Goal: Transaction & Acquisition: Purchase product/service

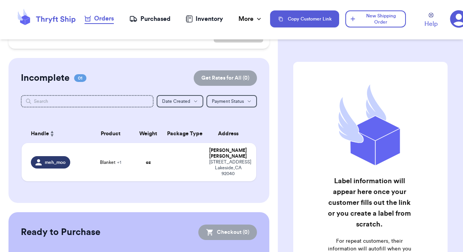
scroll to position [138, 0]
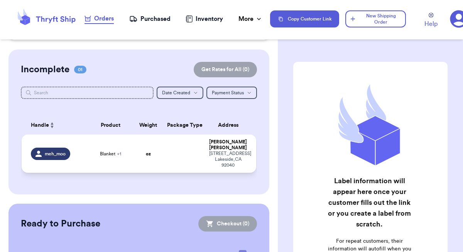
click at [192, 152] on td at bounding box center [184, 153] width 42 height 38
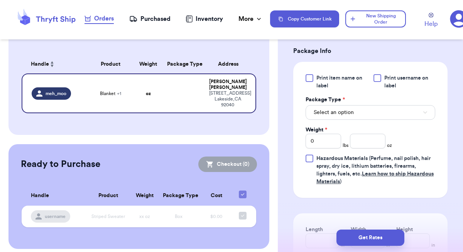
scroll to position [325, 0]
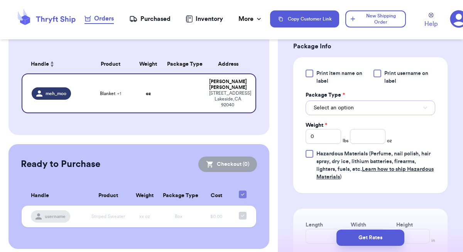
click at [351, 112] on span "Select an option" at bounding box center [334, 108] width 40 height 8
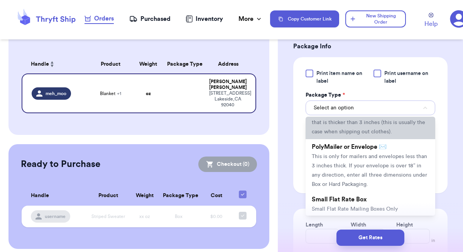
scroll to position [210, 0]
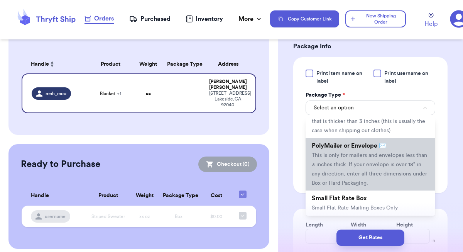
click at [376, 181] on span "This is only for mailers and envelopes less than 3 inches thick. If your envelo…" at bounding box center [369, 168] width 115 height 33
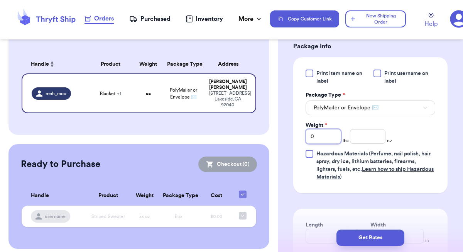
click at [330, 144] on input "0" at bounding box center [324, 136] width 36 height 15
type input "1"
click at [377, 144] on input "number" at bounding box center [368, 136] width 36 height 15
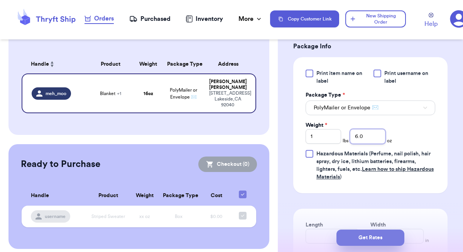
type input "6.0"
click at [355, 241] on button "Get Rates" at bounding box center [371, 237] width 68 height 16
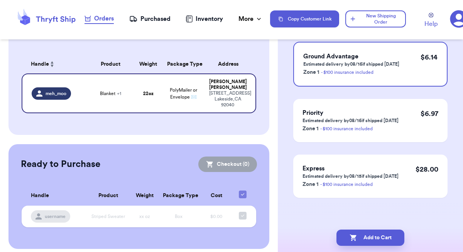
scroll to position [0, 0]
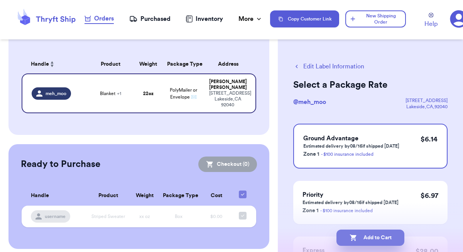
click at [363, 234] on button "Add to Cart" at bounding box center [371, 237] width 68 height 16
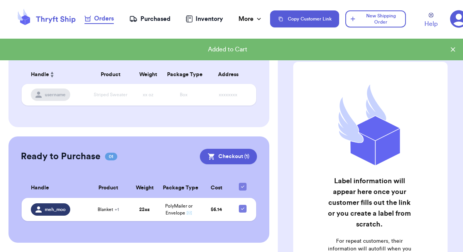
scroll to position [99, 0]
click at [229, 156] on button "Checkout ( 1 )" at bounding box center [228, 156] width 57 height 15
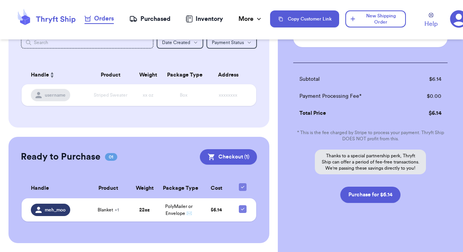
scroll to position [97, 0]
click at [361, 194] on button "Purchase for $6.14" at bounding box center [371, 194] width 60 height 16
checkbox input "false"
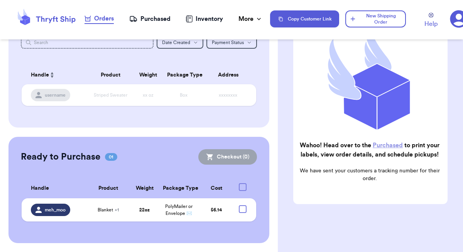
checkbox input "true"
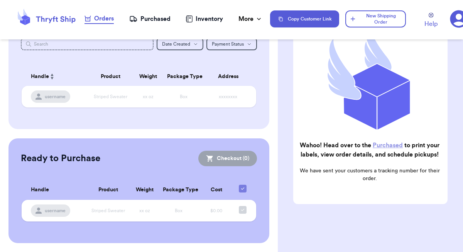
click at [156, 19] on div "Purchased" at bounding box center [149, 18] width 41 height 9
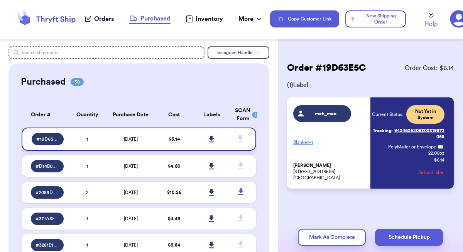
click at [212, 137] on icon at bounding box center [211, 139] width 5 height 7
